Goal: Task Accomplishment & Management: Manage account settings

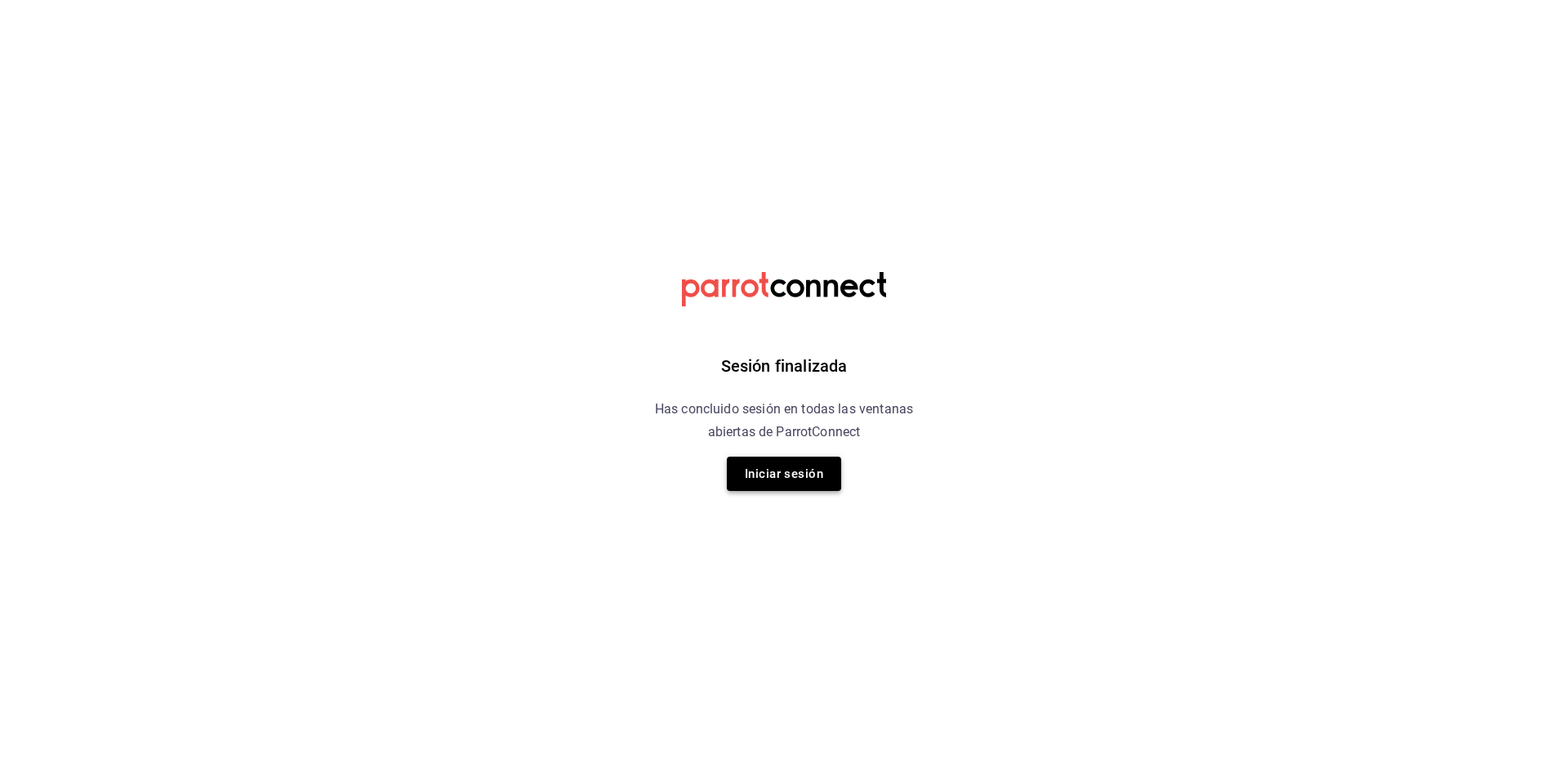
click at [764, 479] on button "Iniciar sesión" at bounding box center [784, 474] width 115 height 34
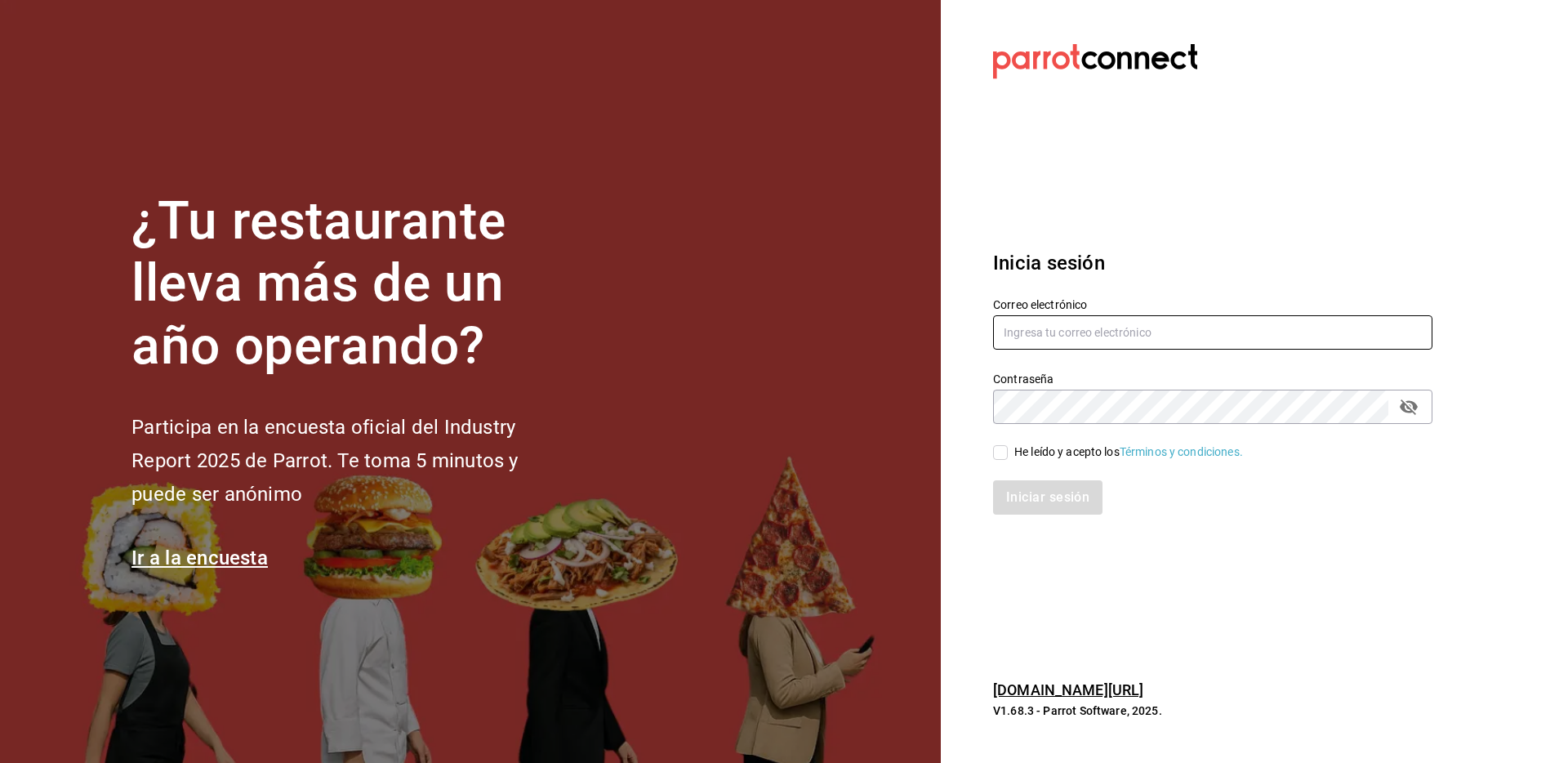
click at [1053, 355] on div "Contraseña Contraseña" at bounding box center [1202, 388] width 459 height 72
click at [1061, 334] on input "text" at bounding box center [1213, 333] width 440 height 34
click at [1063, 333] on input "text" at bounding box center [1213, 333] width 440 height 34
click at [1115, 339] on input "text" at bounding box center [1213, 333] width 440 height 34
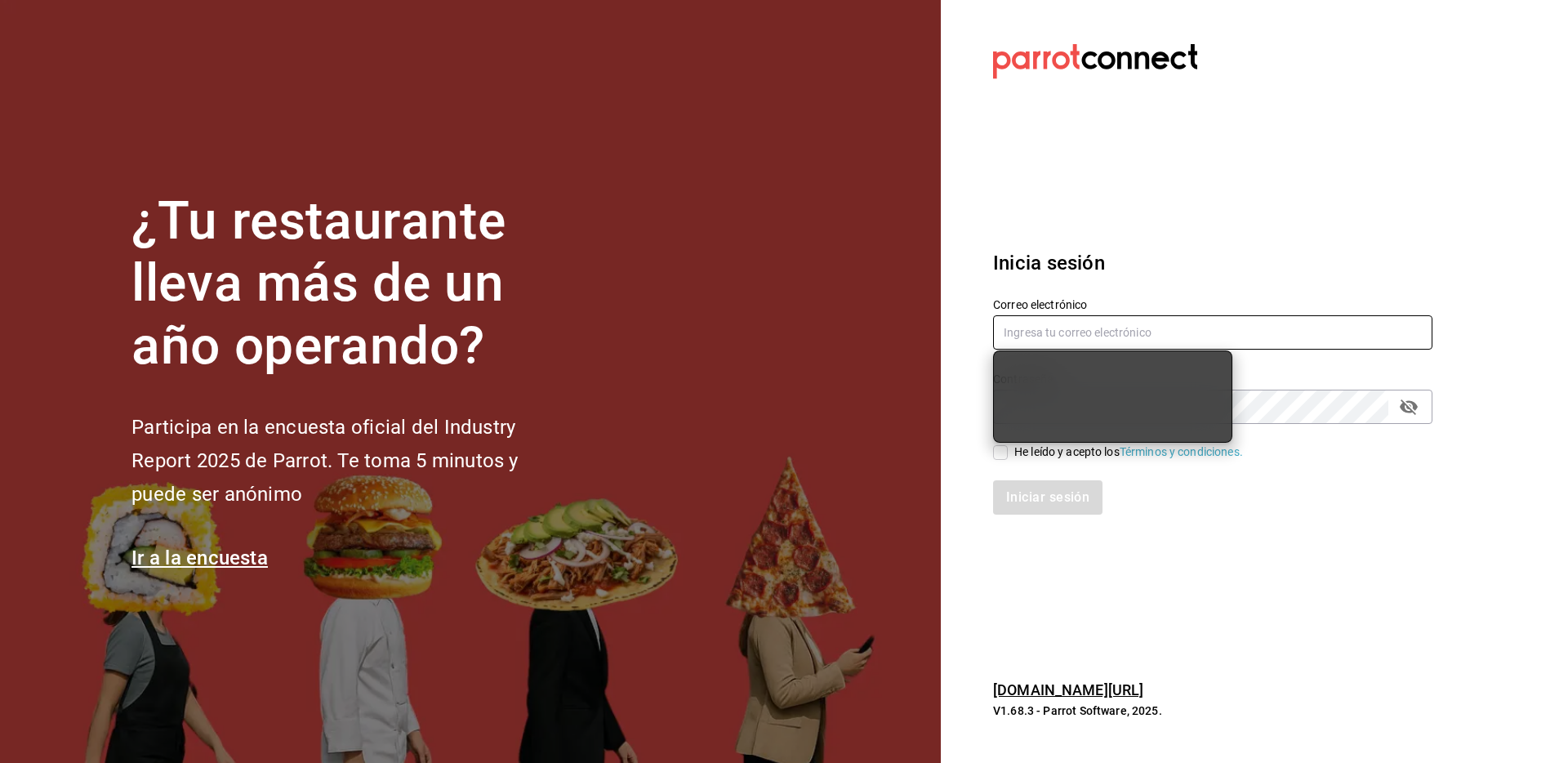
type input "[EMAIL_ADDRESS][DOMAIN_NAME]"
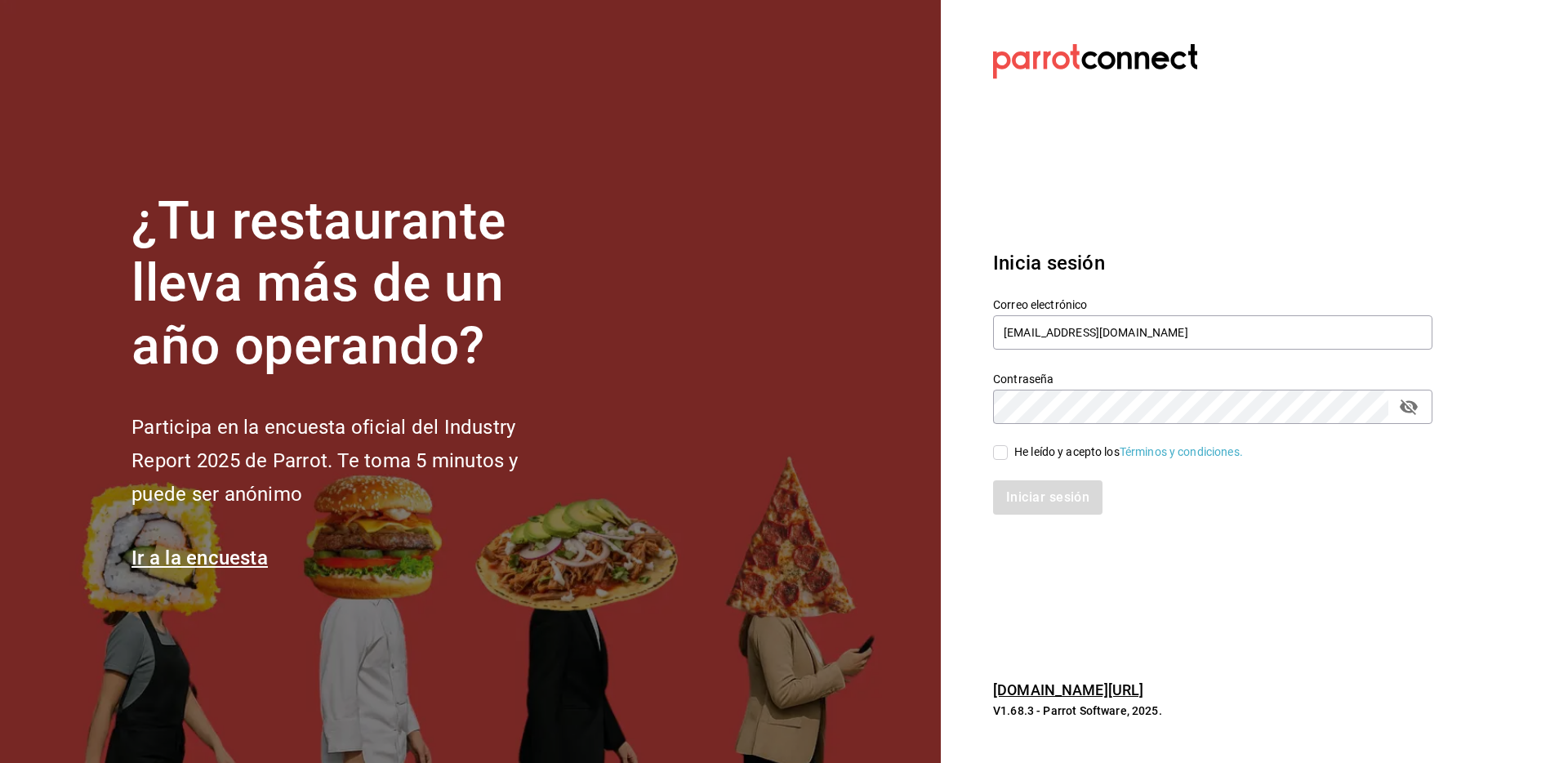
drag, startPoint x: 1015, startPoint y: 449, endPoint x: 1010, endPoint y: 469, distance: 20.6
click at [1015, 449] on div "He leído y acepto los Términos y condiciones." at bounding box center [1129, 452] width 229 height 17
click at [1008, 449] on input "He leído y acepto los Términos y condiciones." at bounding box center [1000, 452] width 14 height 14
checkbox input "true"
click at [1016, 485] on button "Iniciar sesión" at bounding box center [1049, 497] width 111 height 34
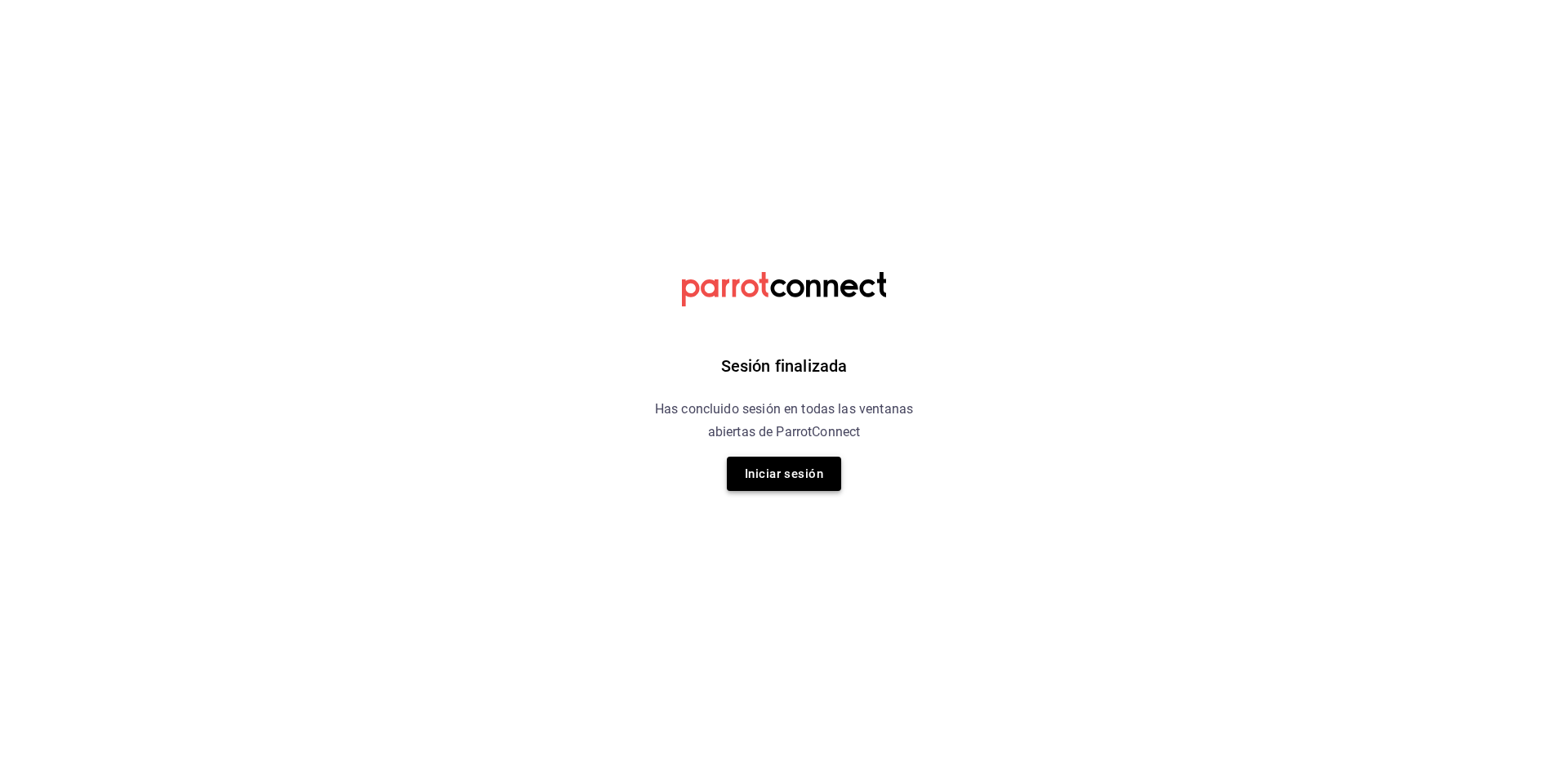
click at [805, 468] on button "Iniciar sesión" at bounding box center [784, 474] width 115 height 34
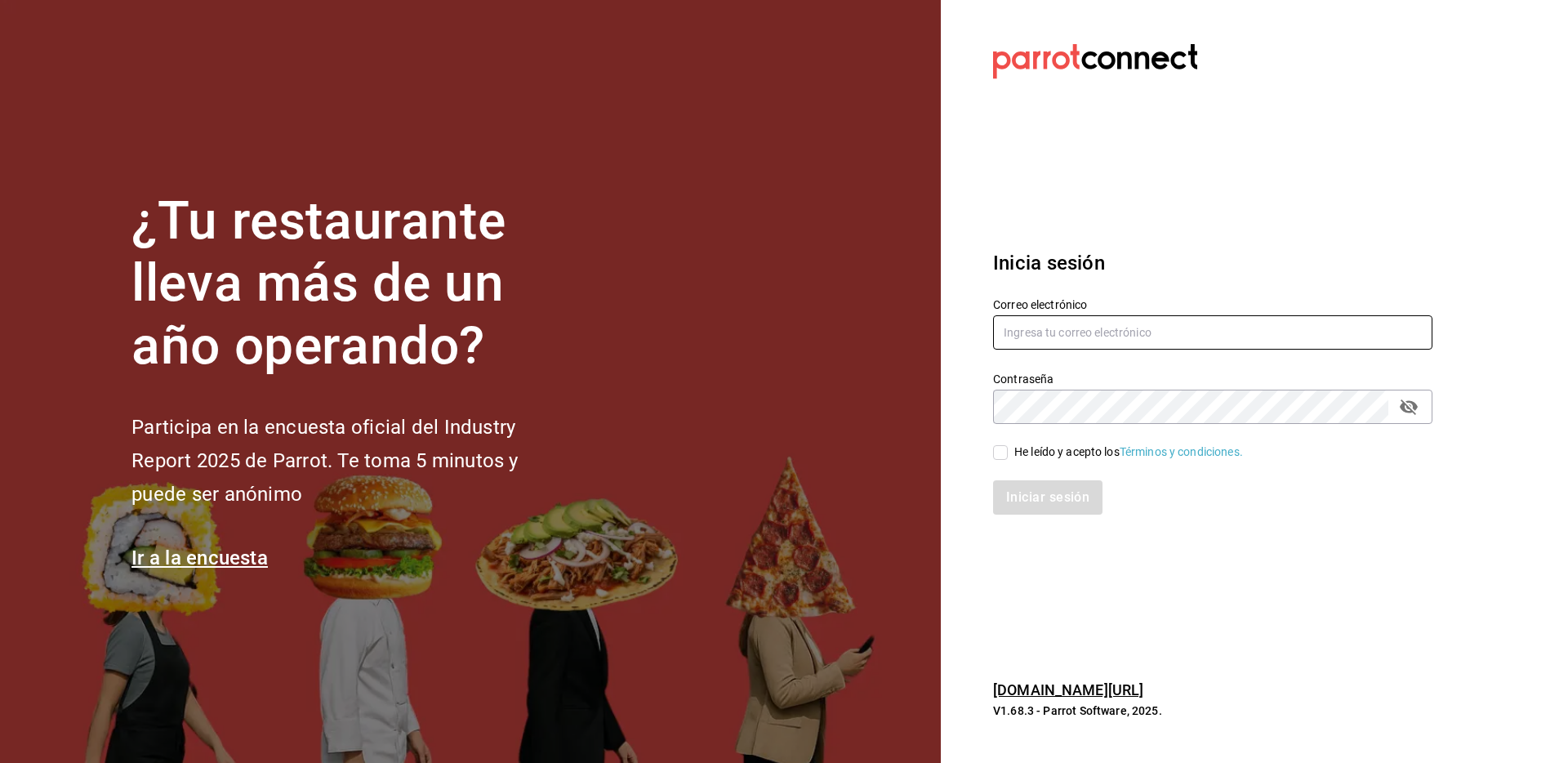
click at [1070, 340] on input "text" at bounding box center [1213, 333] width 440 height 34
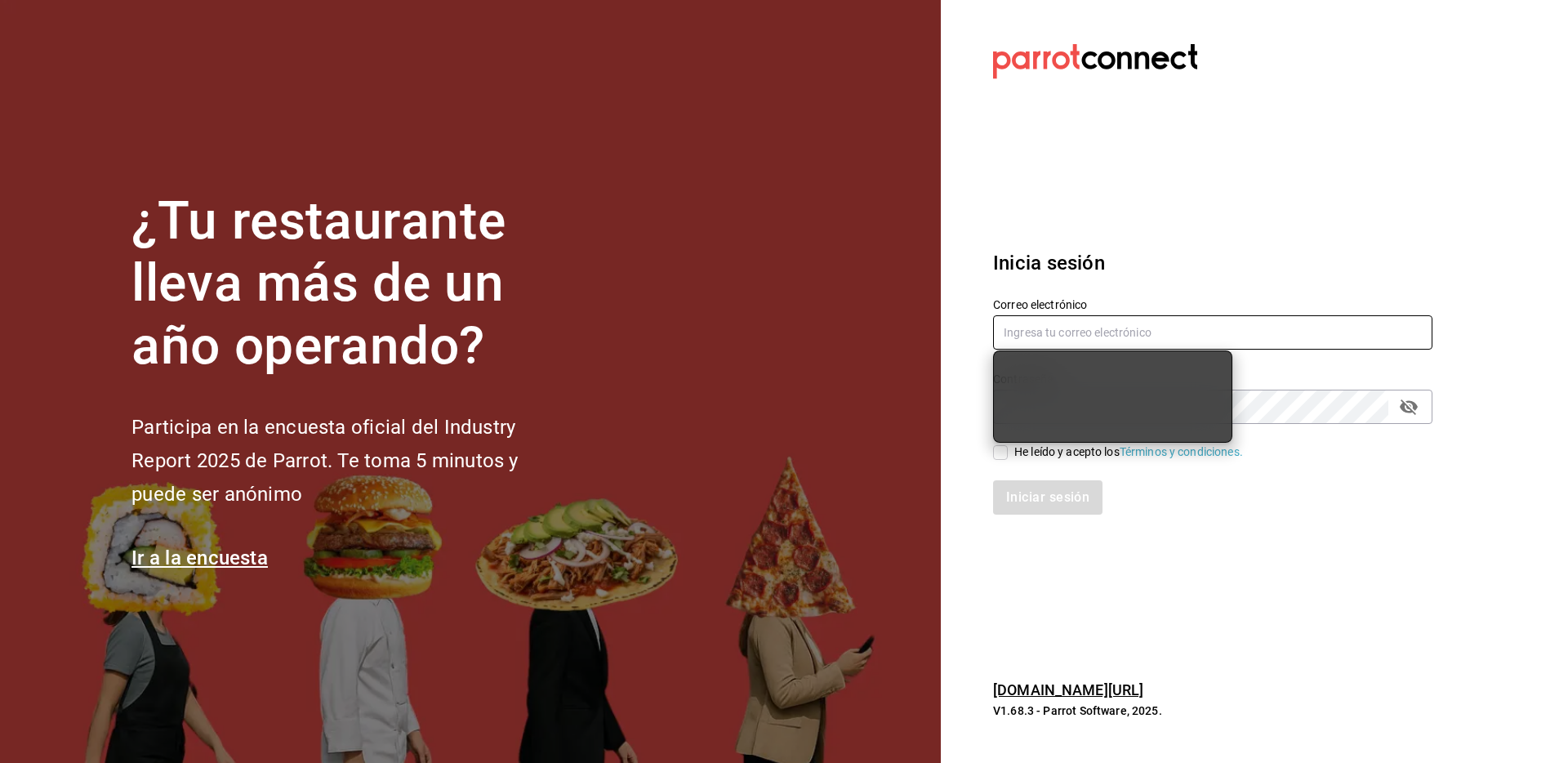
type input "[EMAIL_ADDRESS][DOMAIN_NAME]"
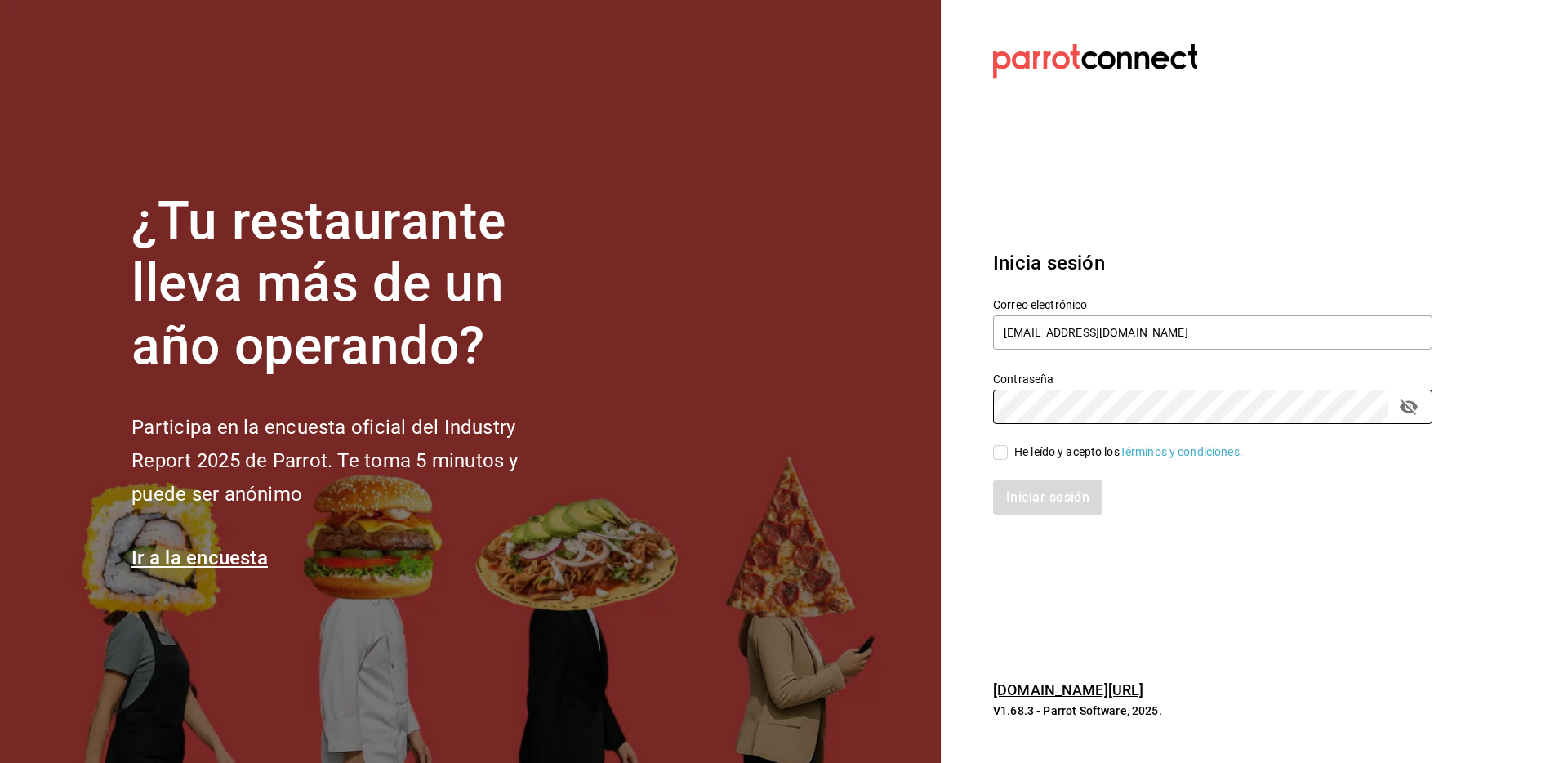
drag, startPoint x: 1018, startPoint y: 447, endPoint x: 1037, endPoint y: 470, distance: 29.8
click at [1018, 447] on div "He leído y acepto los Términos y condiciones." at bounding box center [1129, 452] width 229 height 17
click at [1039, 480] on div "Iniciar sesión" at bounding box center [1213, 497] width 440 height 34
click at [1007, 452] on label "He leído y acepto los Términos y condiciones." at bounding box center [1118, 452] width 250 height 17
click at [1007, 452] on input "He leído y acepto los Términos y condiciones." at bounding box center [1000, 452] width 14 height 14
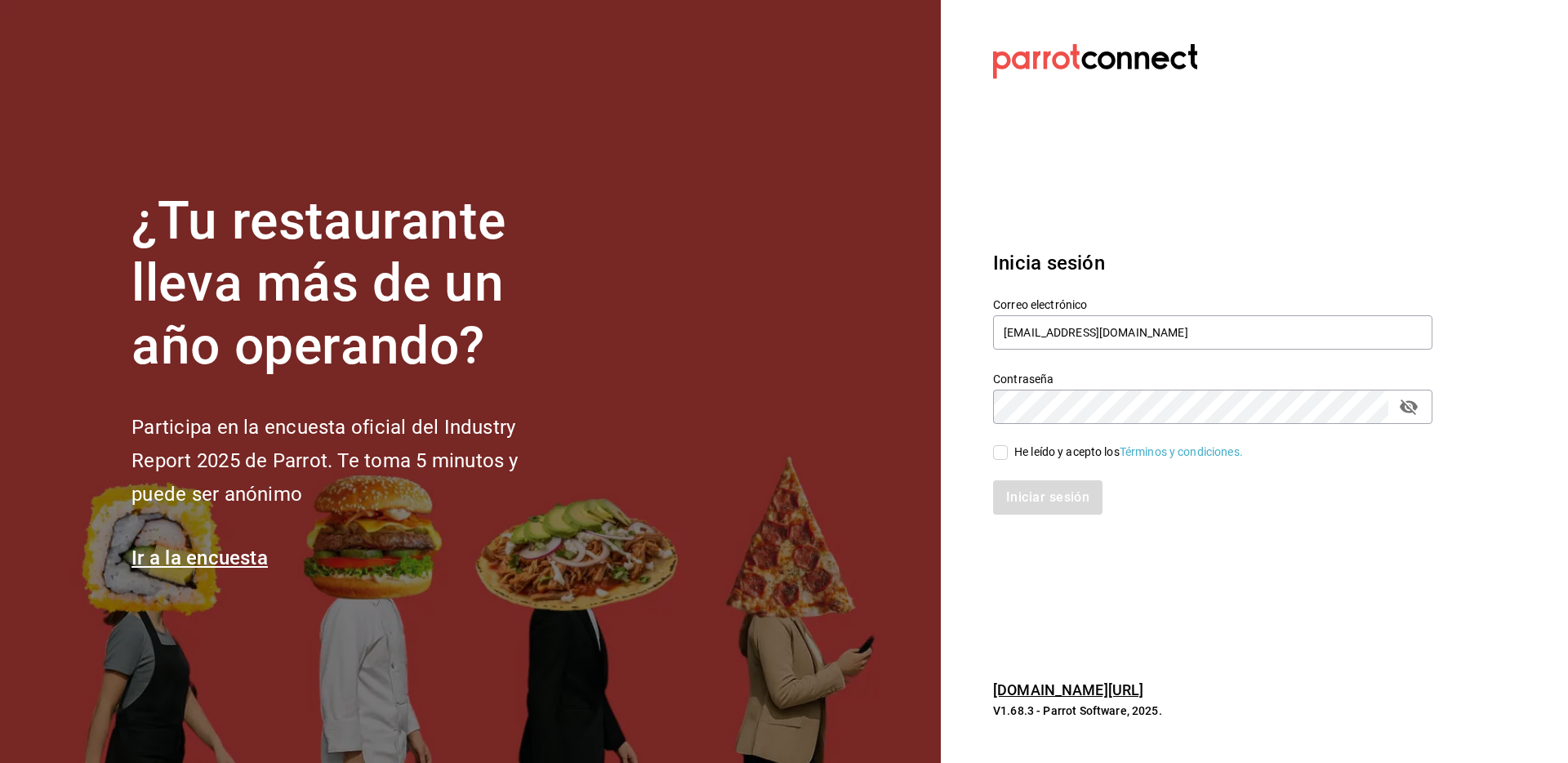
checkbox input "true"
click at [1039, 497] on button "Iniciar sesión" at bounding box center [1049, 497] width 111 height 34
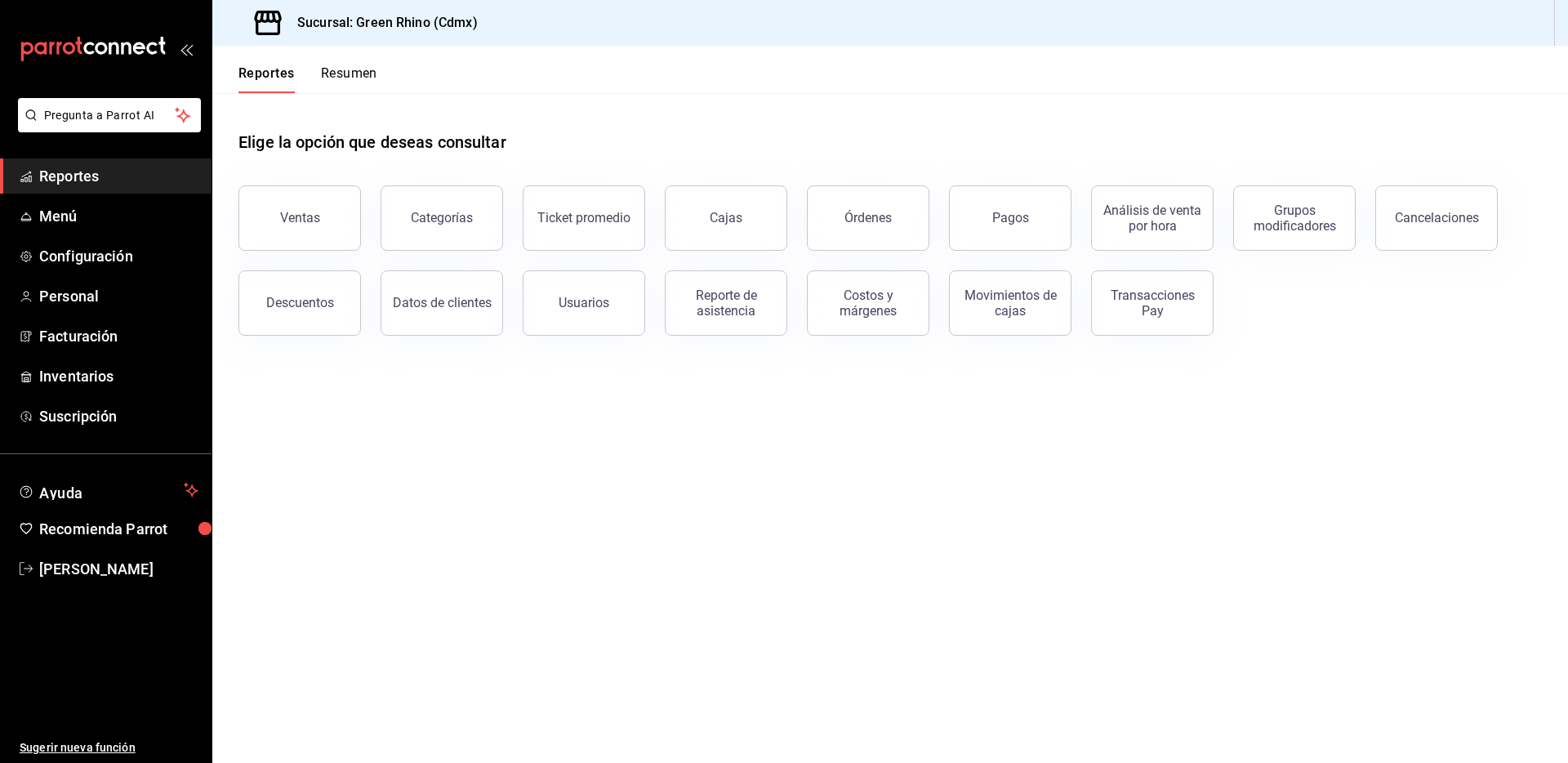
click at [354, 63] on div "Reportes Resumen" at bounding box center [294, 70] width 165 height 48
click at [352, 64] on div "Reportes Resumen" at bounding box center [294, 70] width 165 height 48
click at [352, 68] on button "Resumen" at bounding box center [349, 79] width 56 height 28
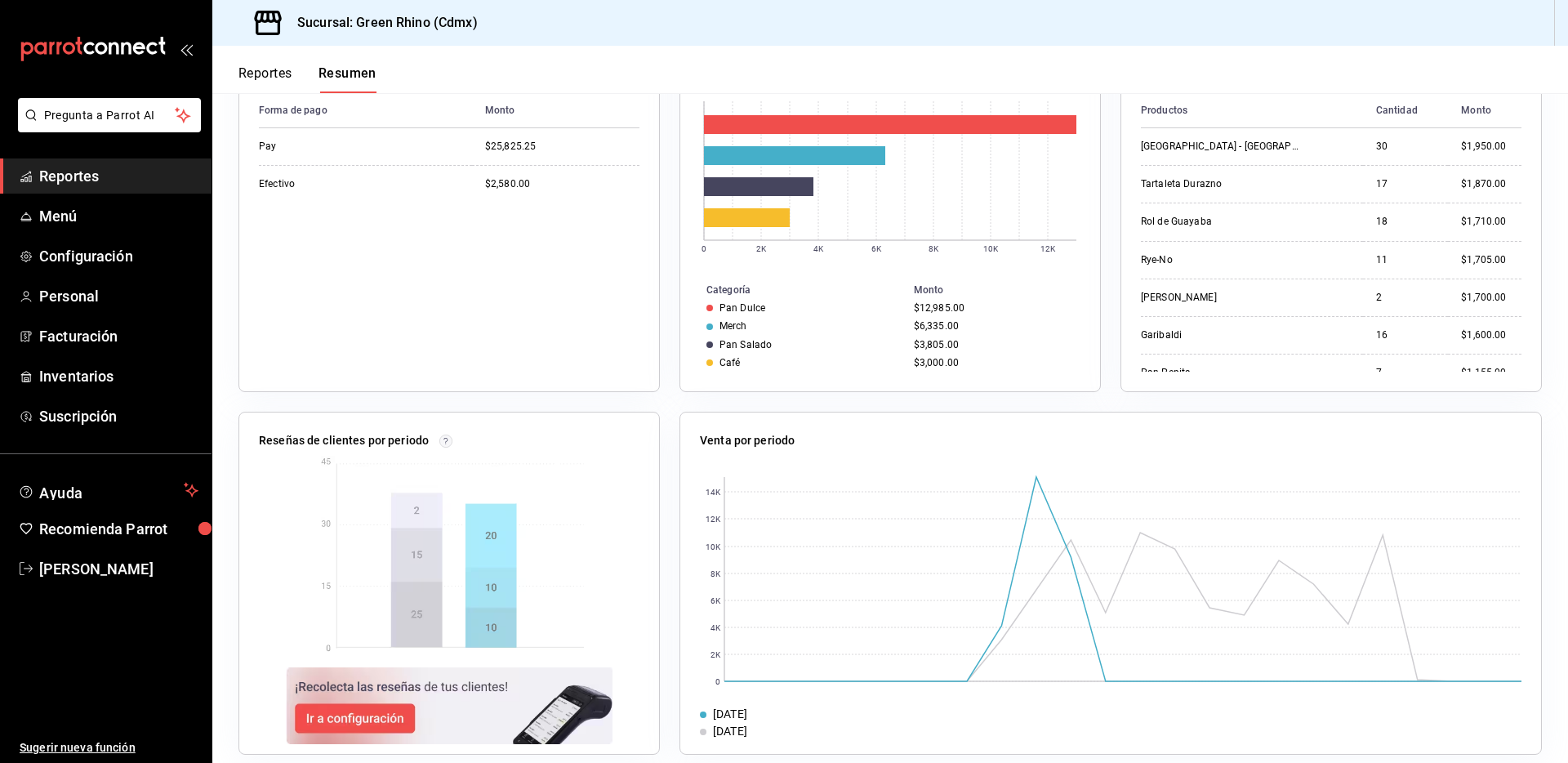
scroll to position [356, 0]
